Goal: Transaction & Acquisition: Purchase product/service

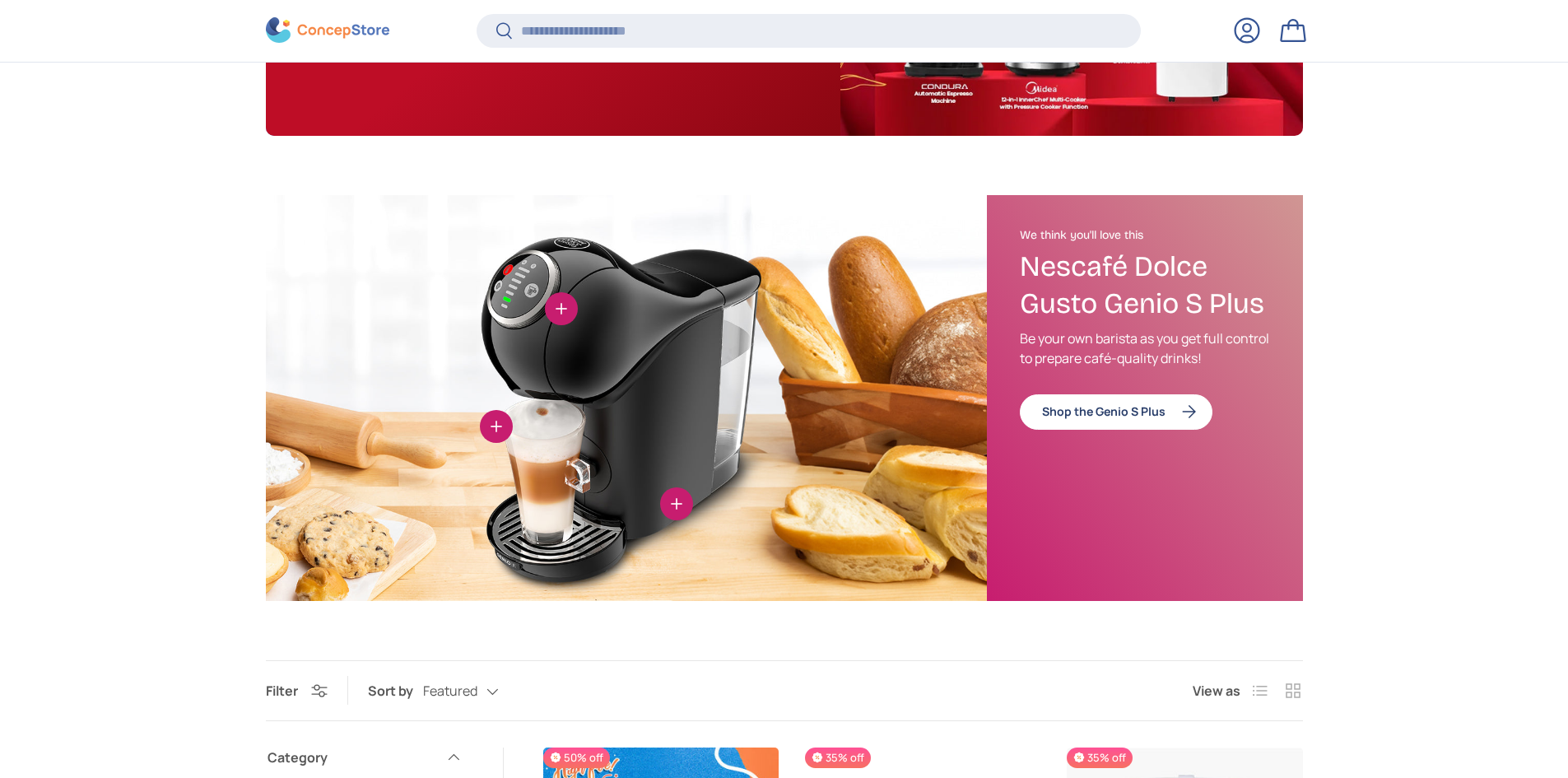
scroll to position [425, 0]
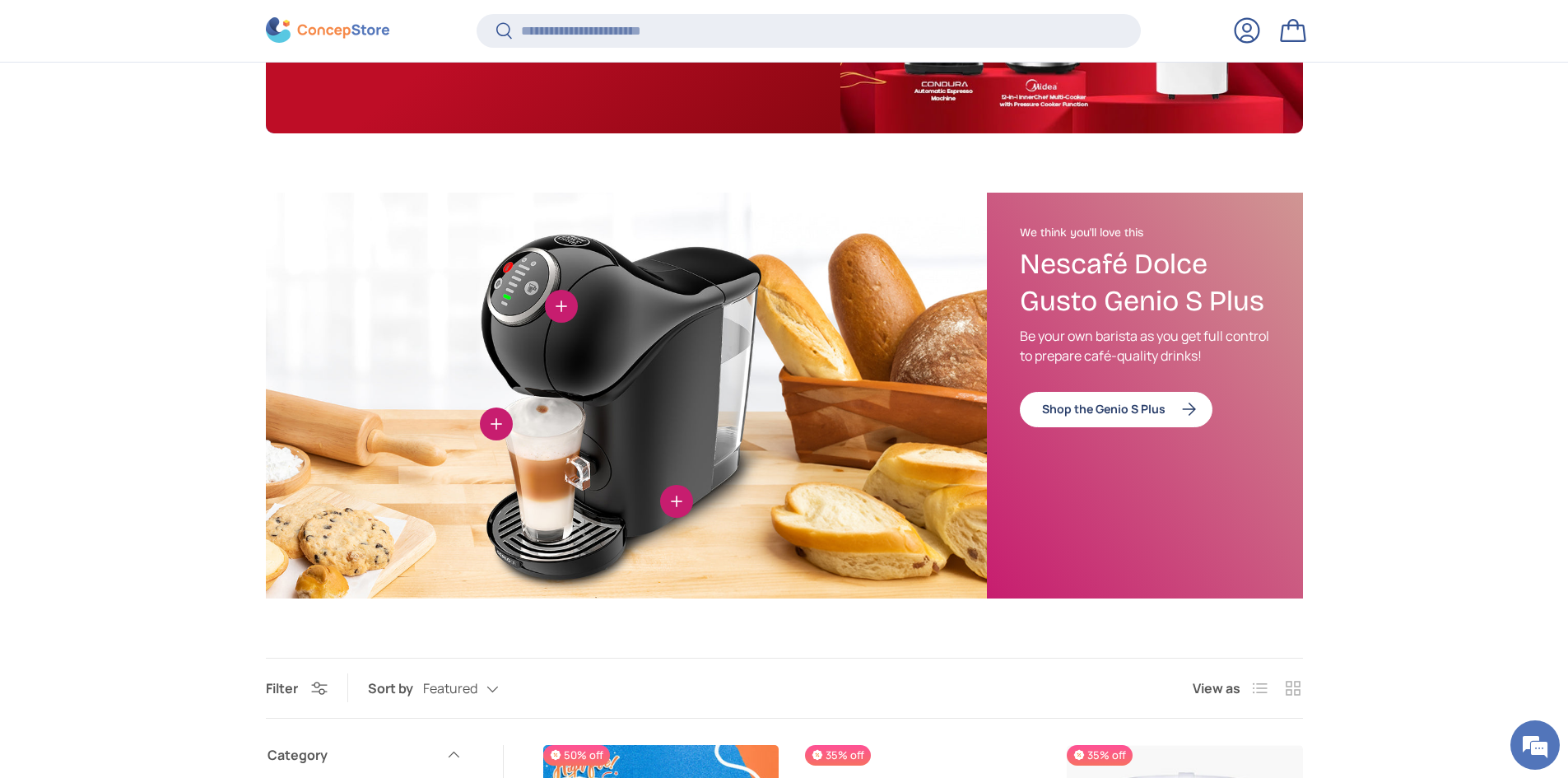
click at [718, 500] on img at bounding box center [626, 395] width 721 height 406
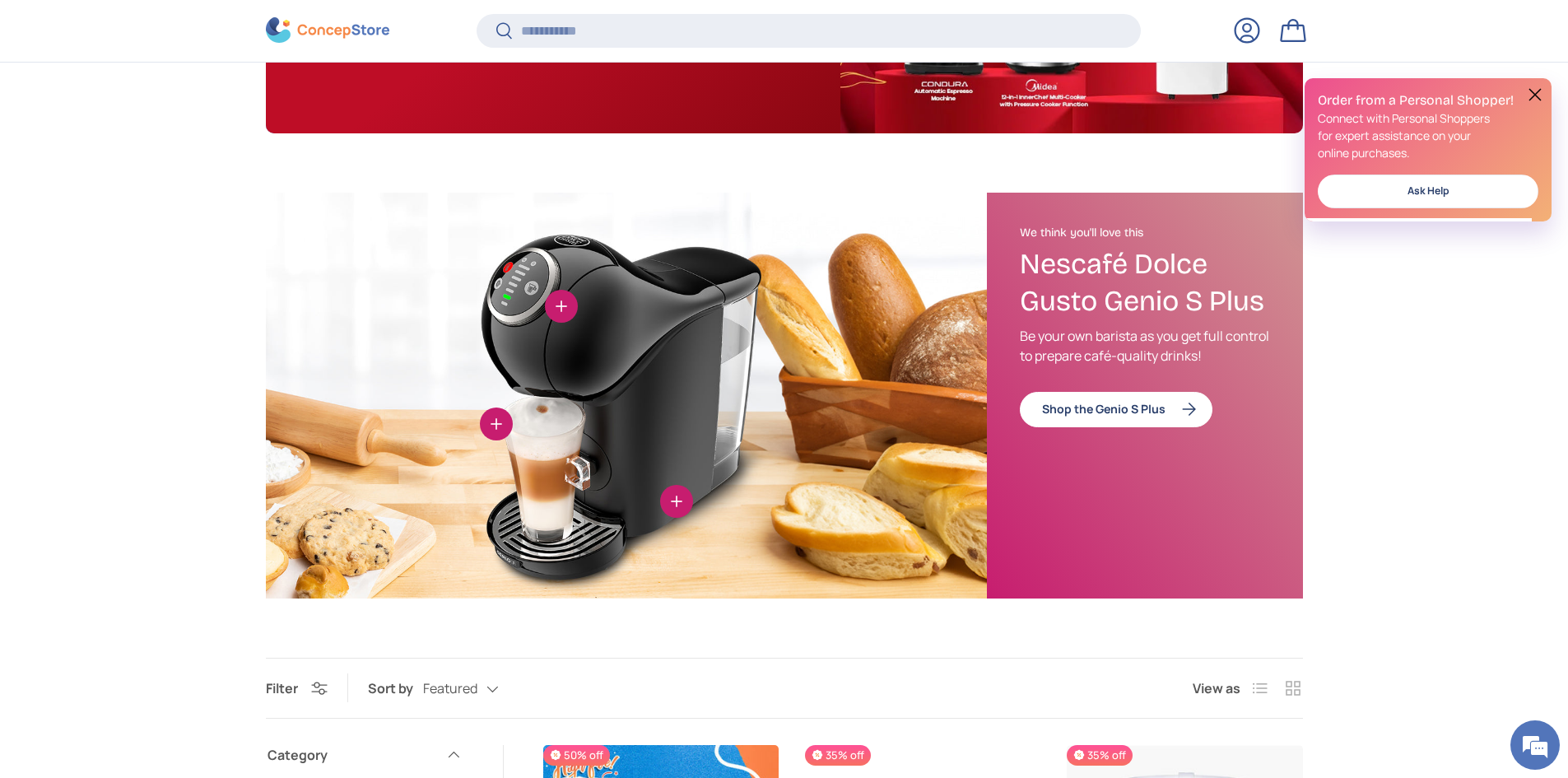
click at [685, 506] on button "View details" at bounding box center [676, 501] width 33 height 33
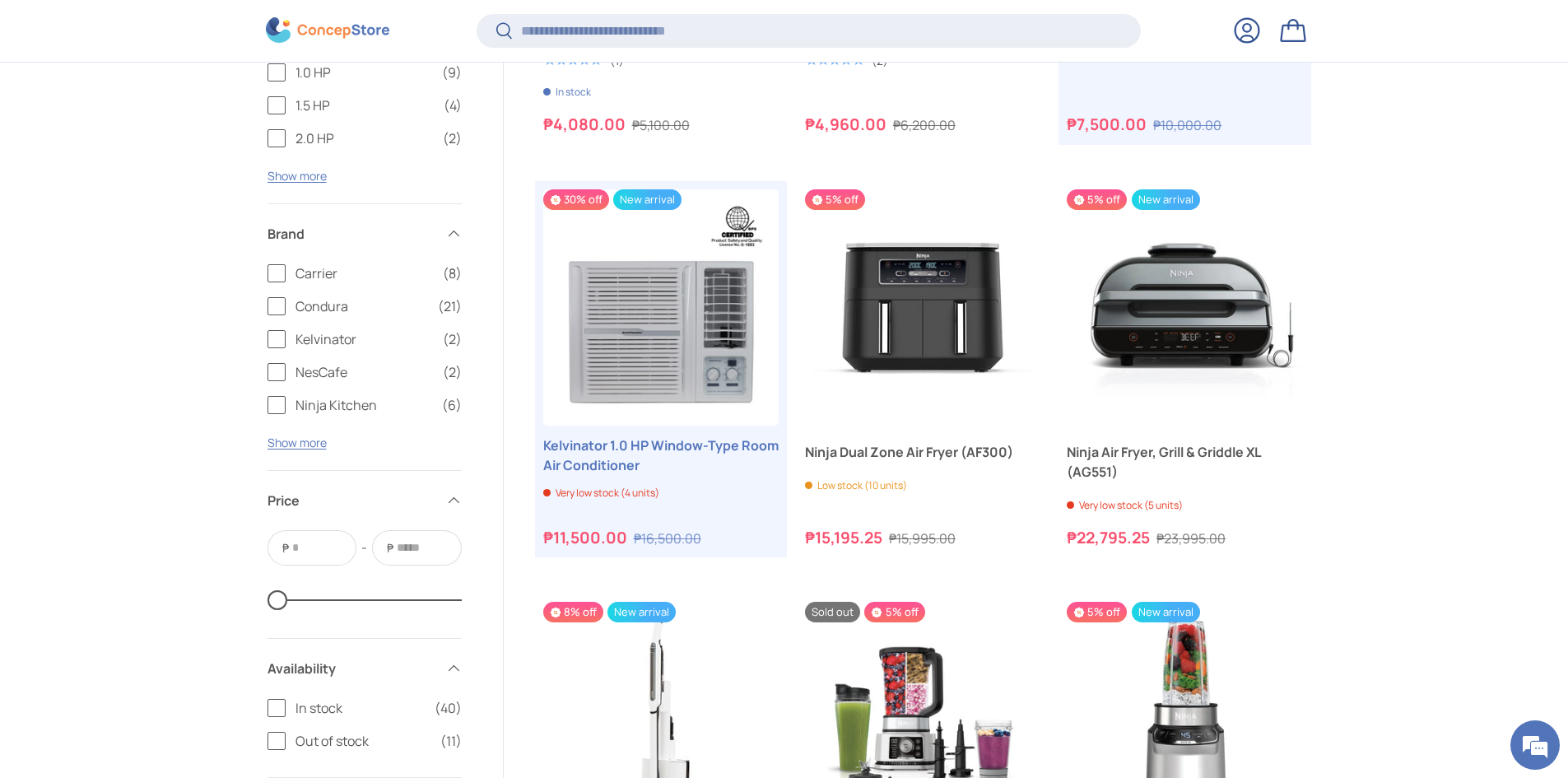
scroll to position [3852, 0]
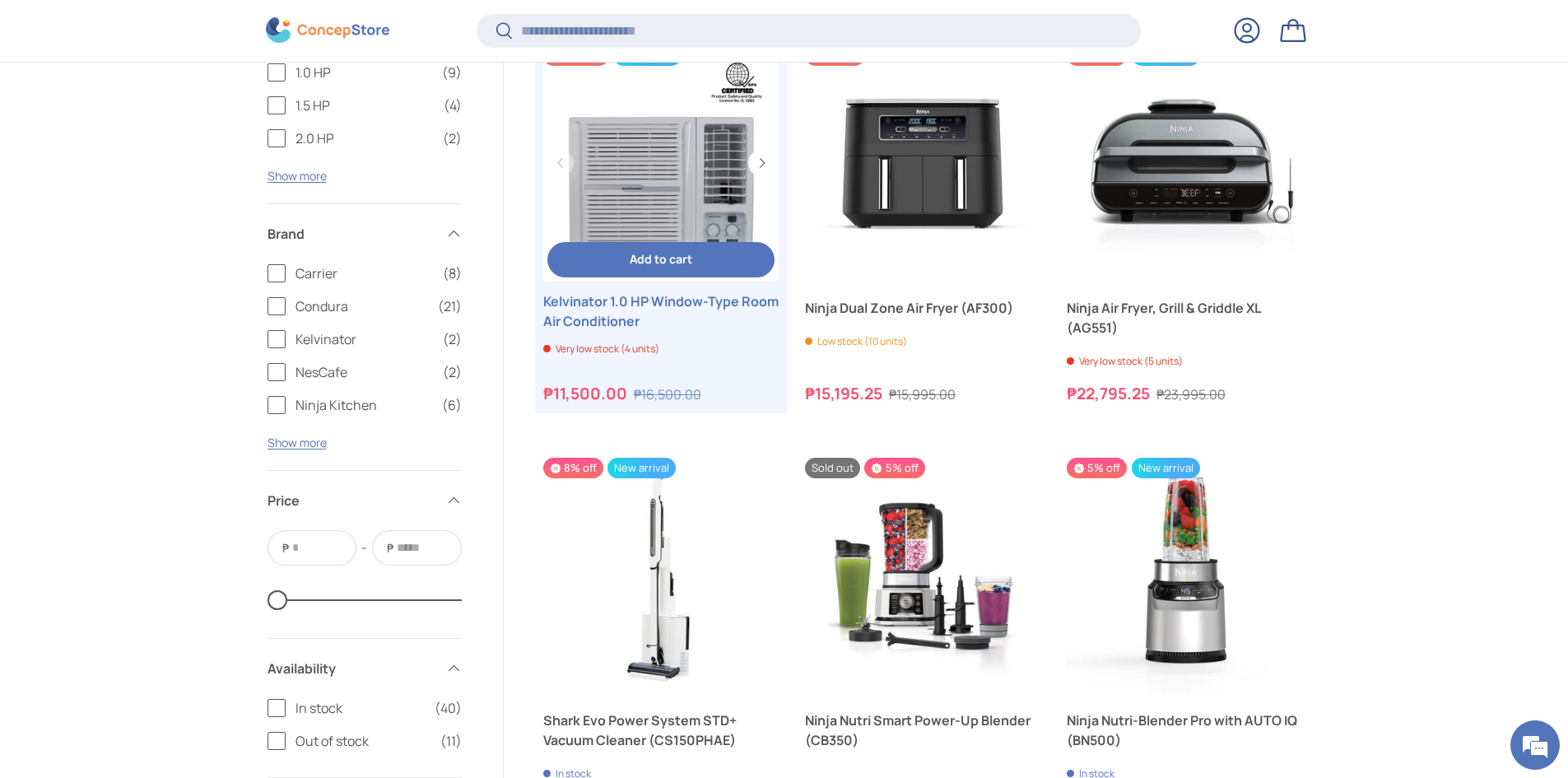
click at [618, 198] on link "Kelvinator 1.0 HP Window-Type Room Air Conditioner" at bounding box center [661, 163] width 235 height 236
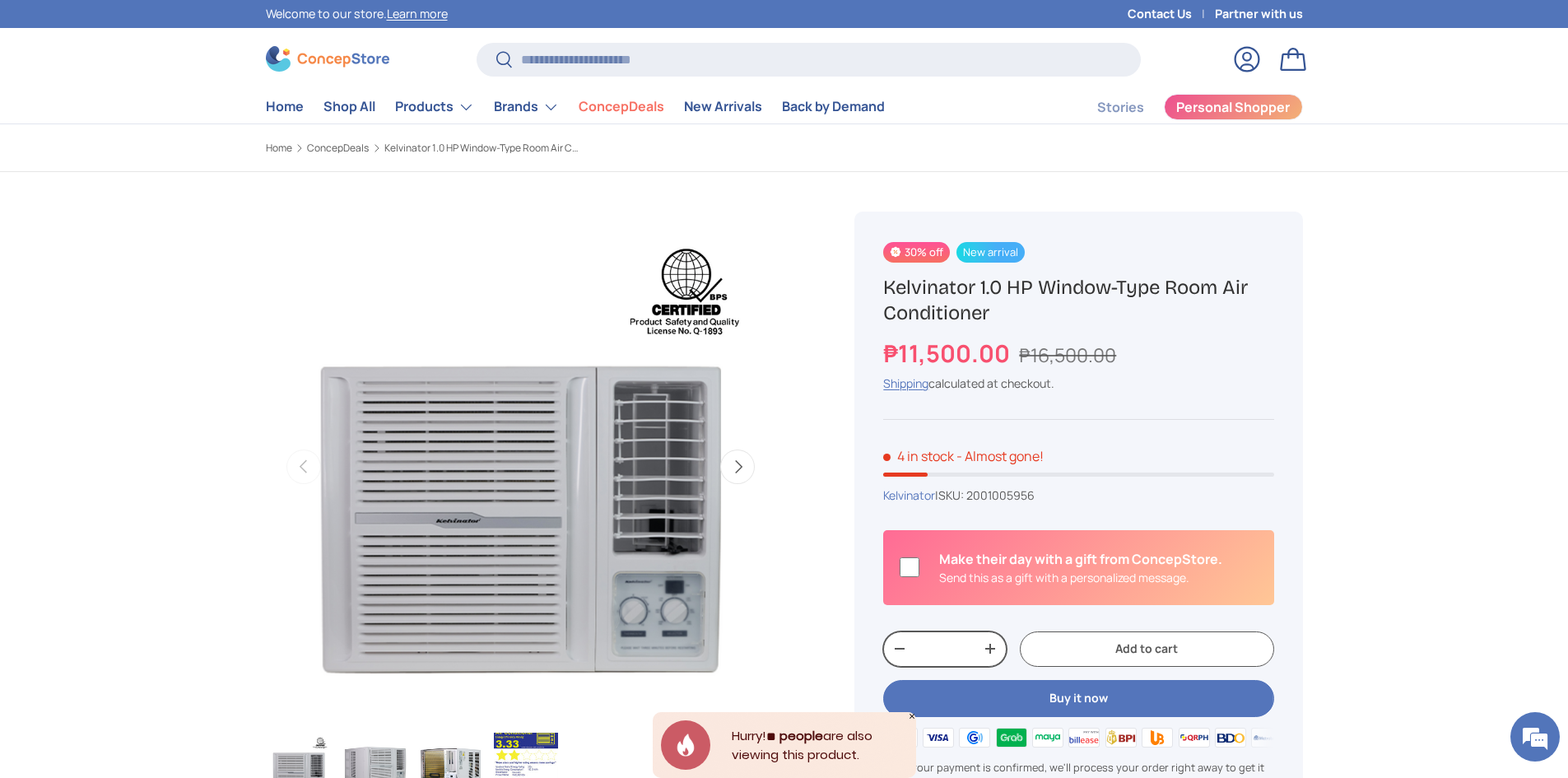
click at [999, 651] on button "+" at bounding box center [990, 648] width 31 height 25
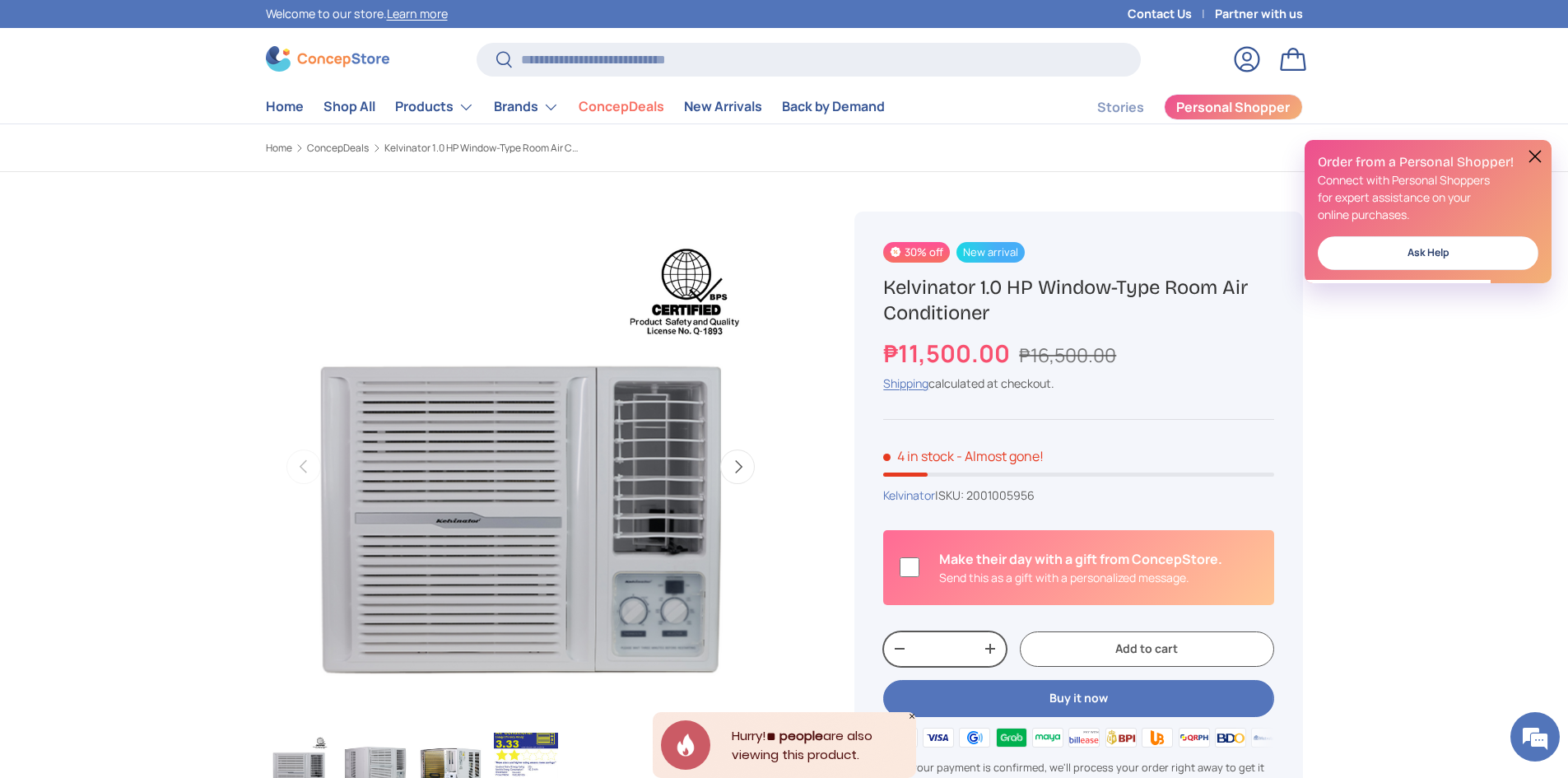
click at [996, 647] on button "+" at bounding box center [990, 648] width 31 height 25
click at [985, 651] on button "+" at bounding box center [990, 648] width 31 height 25
type input "*"
